Goal: Task Accomplishment & Management: Use online tool/utility

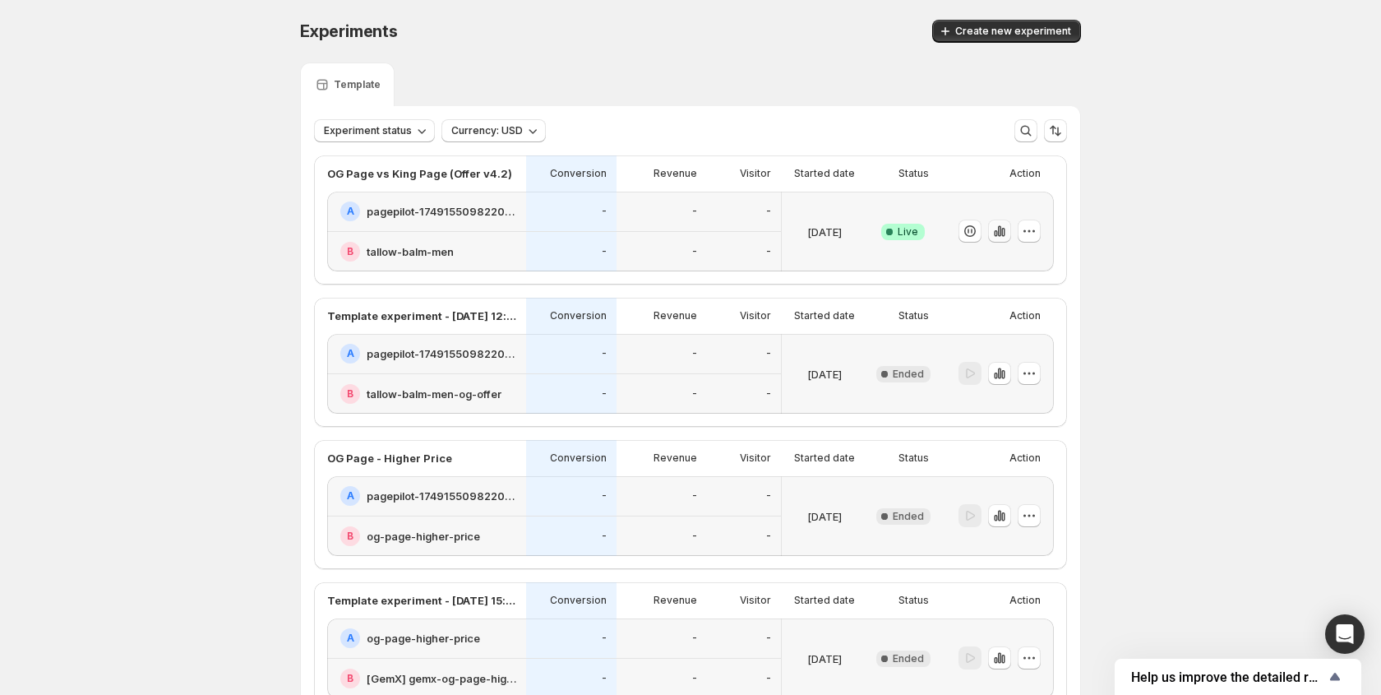
click at [1000, 232] on icon "button" at bounding box center [999, 231] width 3 height 11
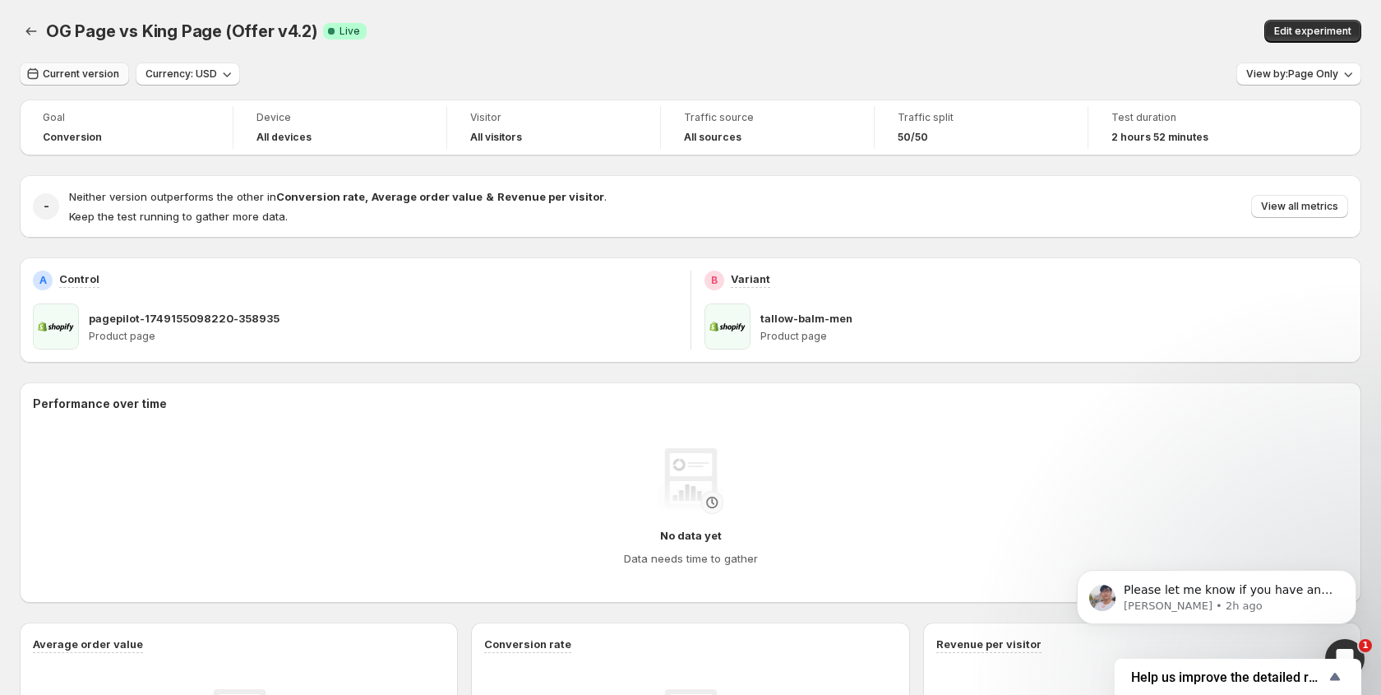
click at [93, 82] on button "Current version" at bounding box center [74, 73] width 109 height 23
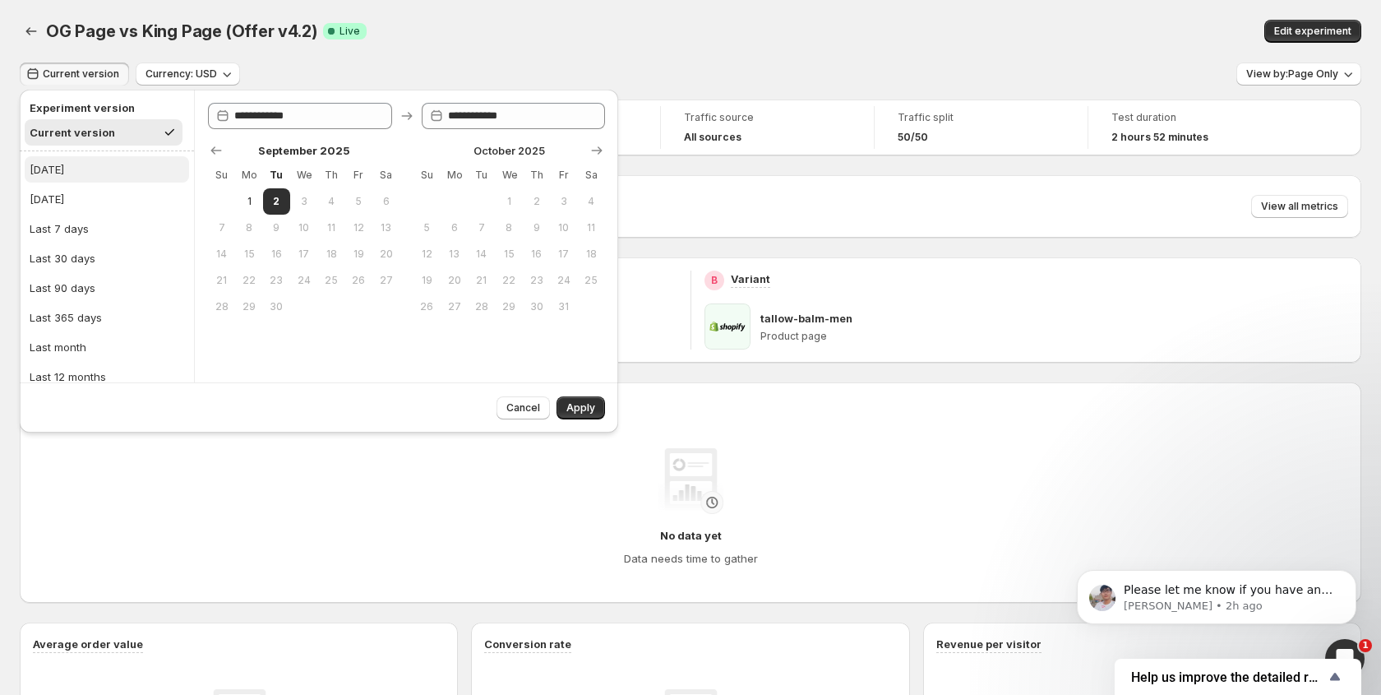
click at [63, 162] on button "Today" at bounding box center [107, 169] width 164 height 26
drag, startPoint x: 557, startPoint y: 406, endPoint x: 518, endPoint y: 415, distance: 40.5
click at [558, 407] on button "Apply" at bounding box center [581, 407] width 48 height 23
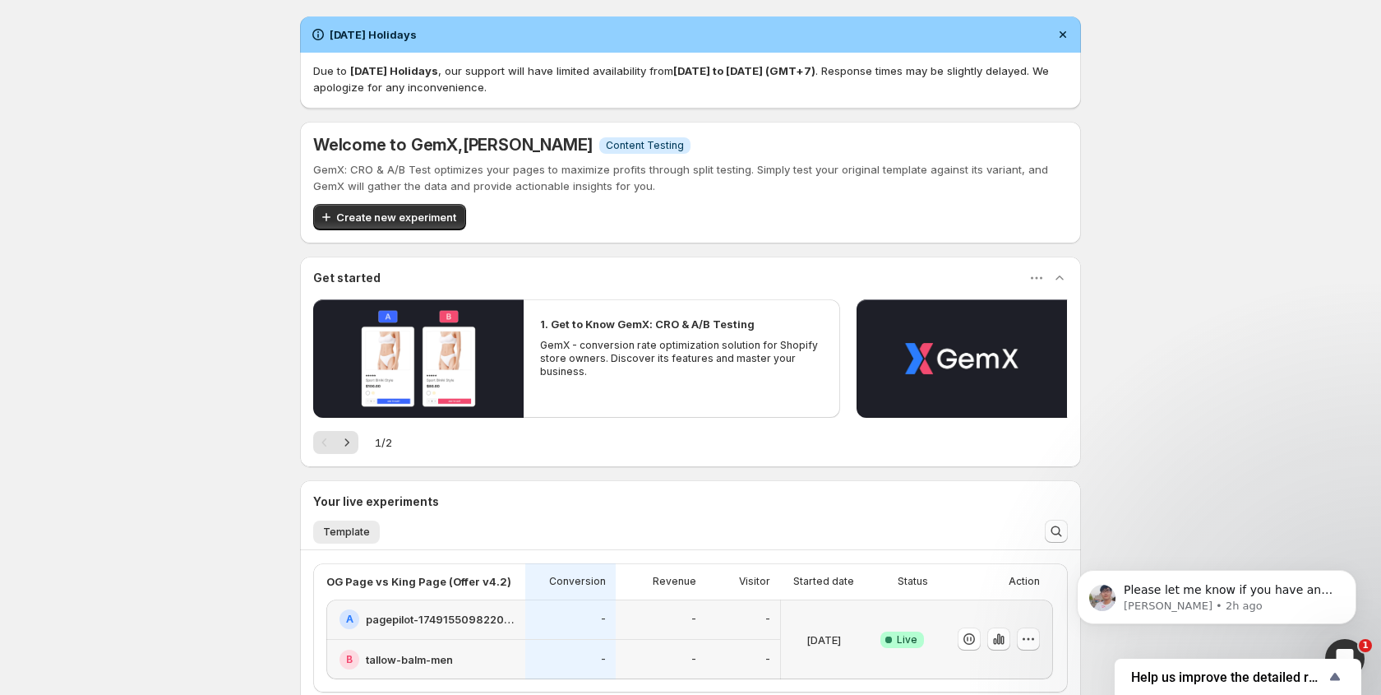
scroll to position [218, 0]
